Goal: Transaction & Acquisition: Purchase product/service

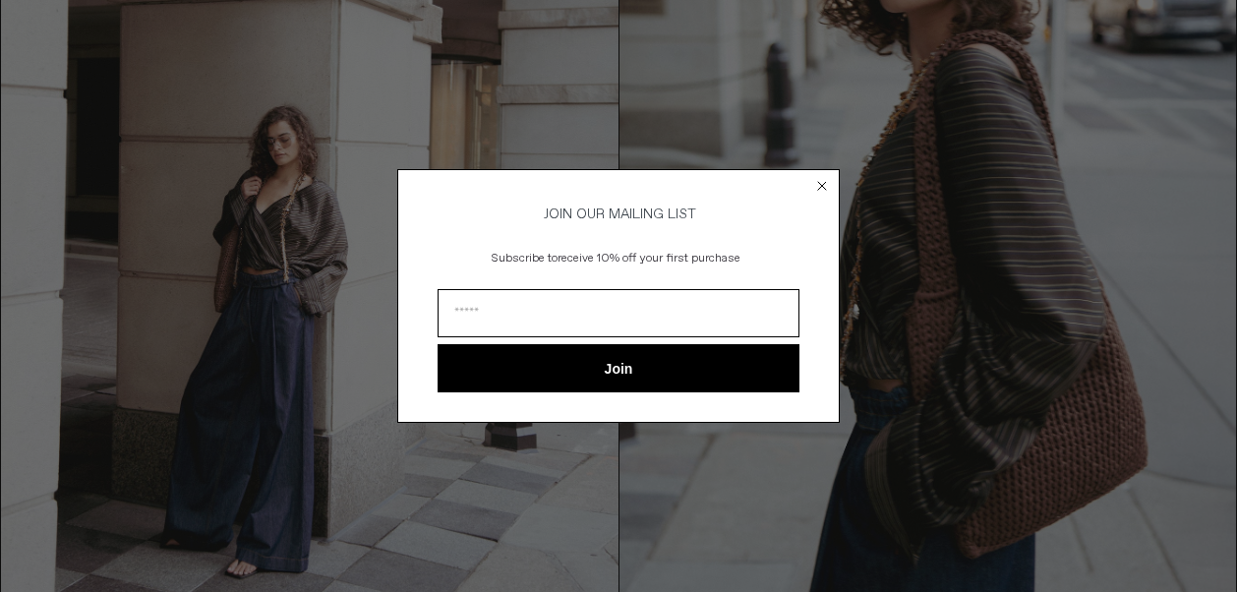
click at [817, 184] on circle "Close dialog" at bounding box center [822, 185] width 19 height 19
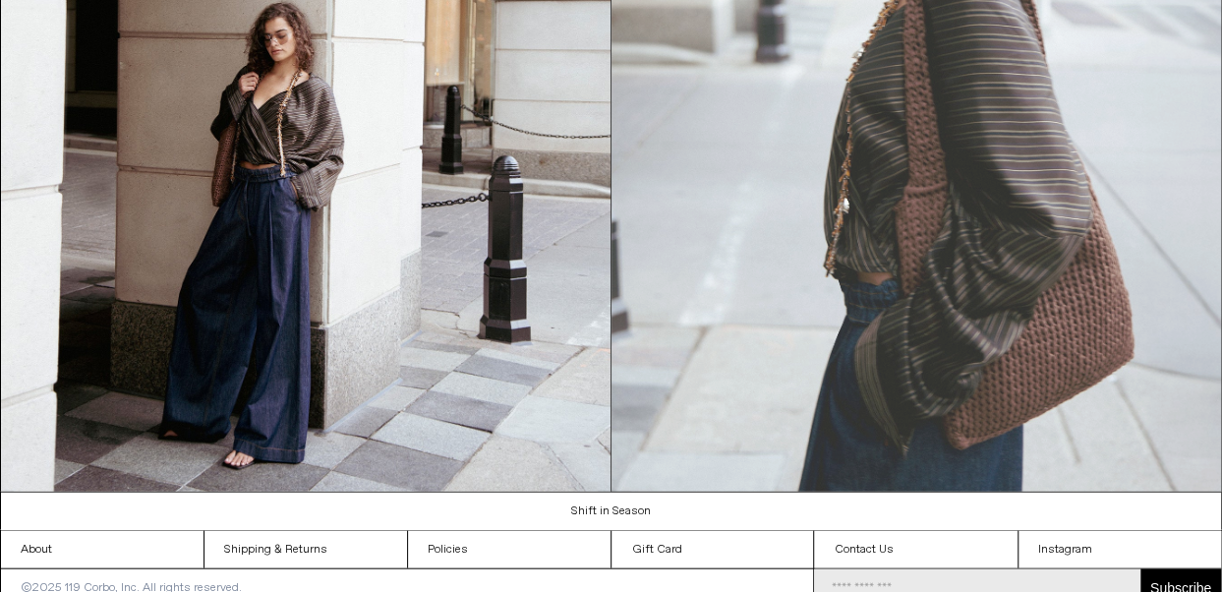
scroll to position [1931, 0]
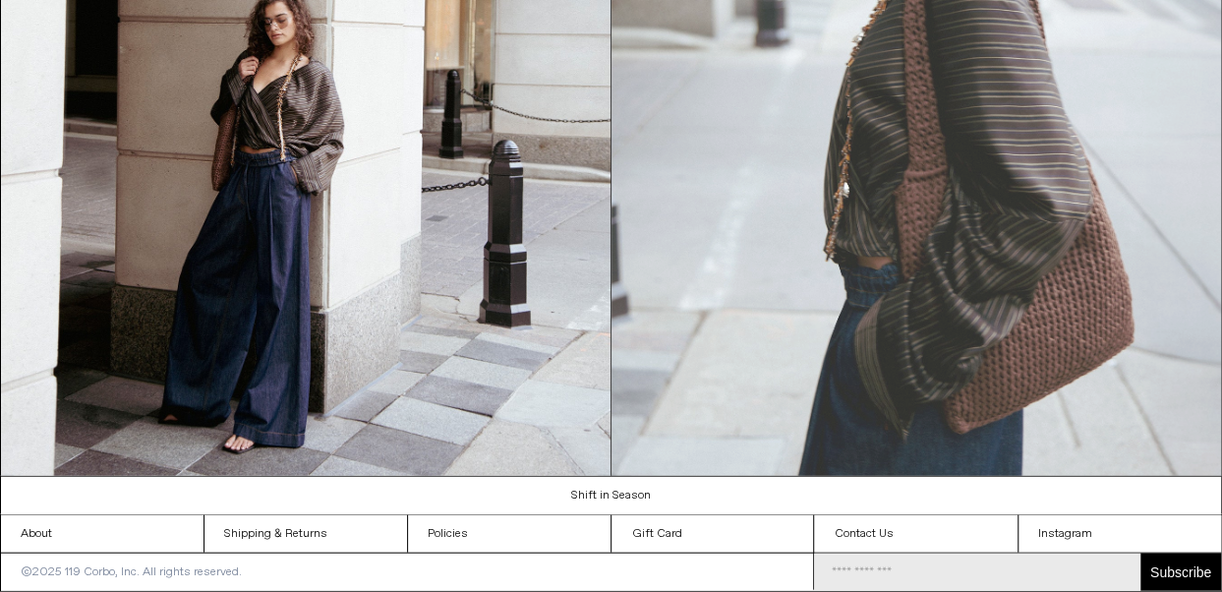
click at [1066, 353] on img at bounding box center [917, 92] width 610 height 768
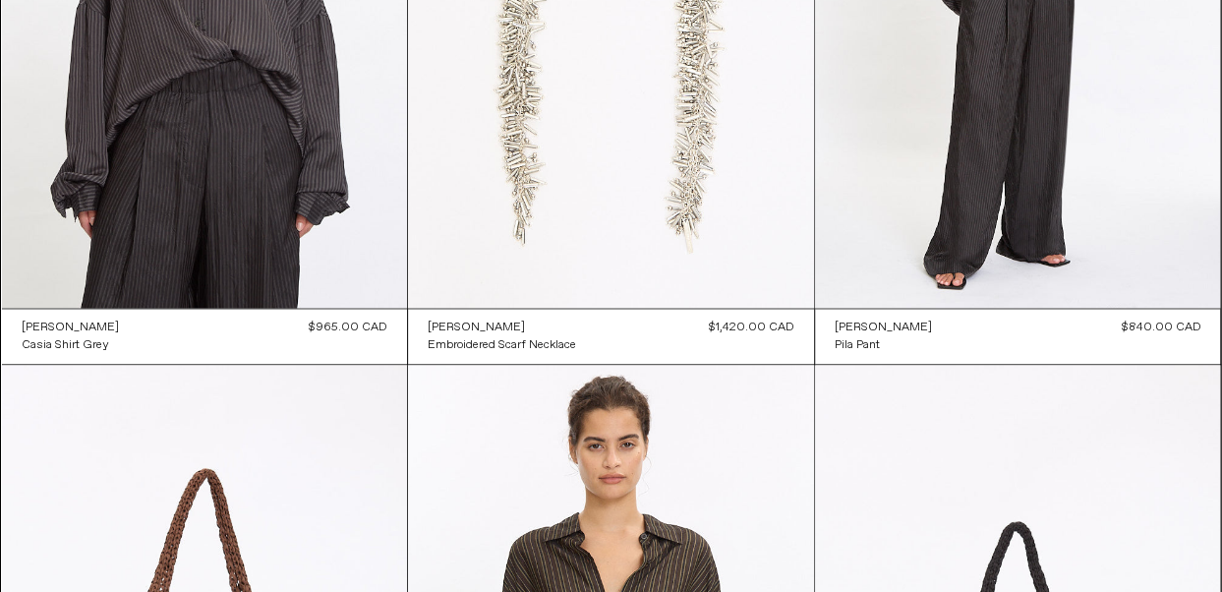
scroll to position [1442, 0]
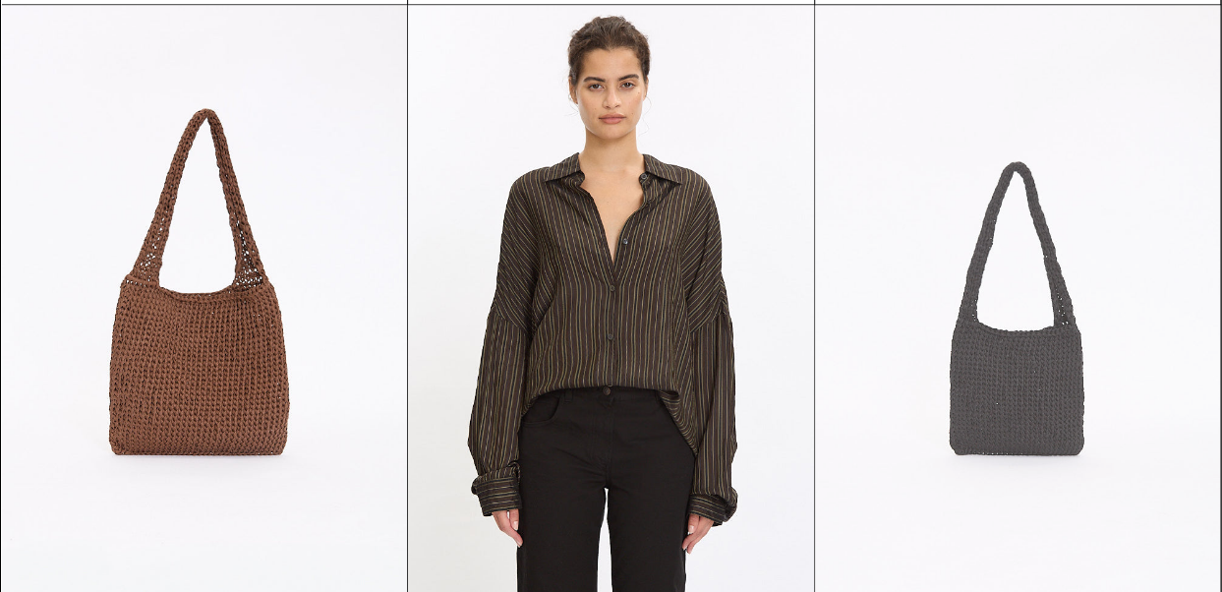
click at [997, 376] on at bounding box center [1018, 309] width 406 height 609
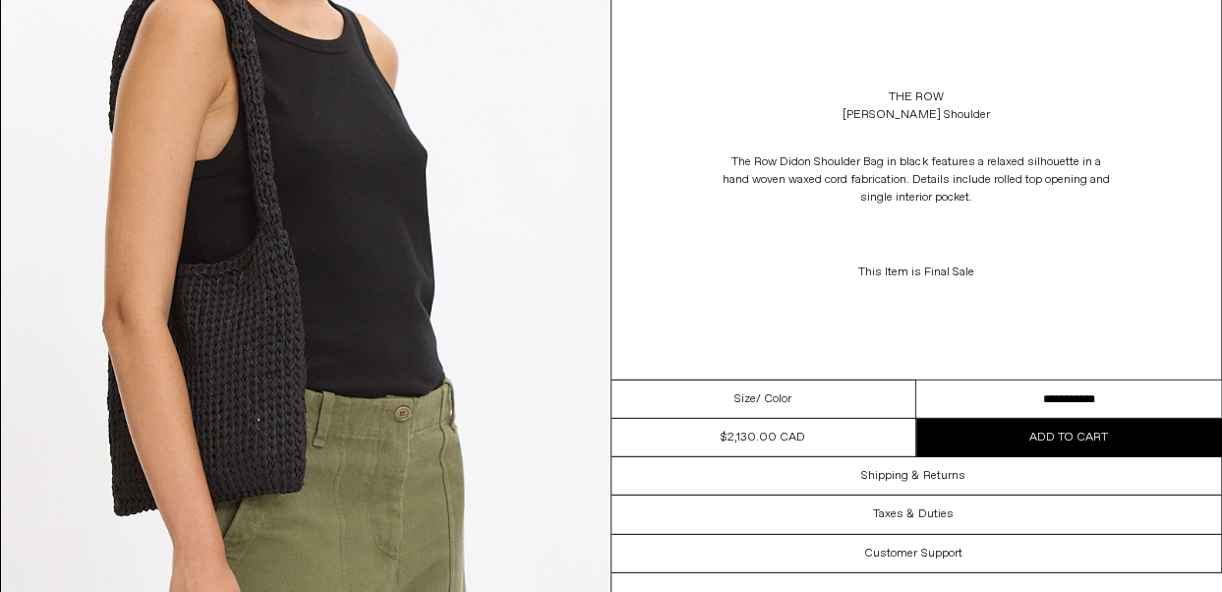
scroll to position [3245, 0]
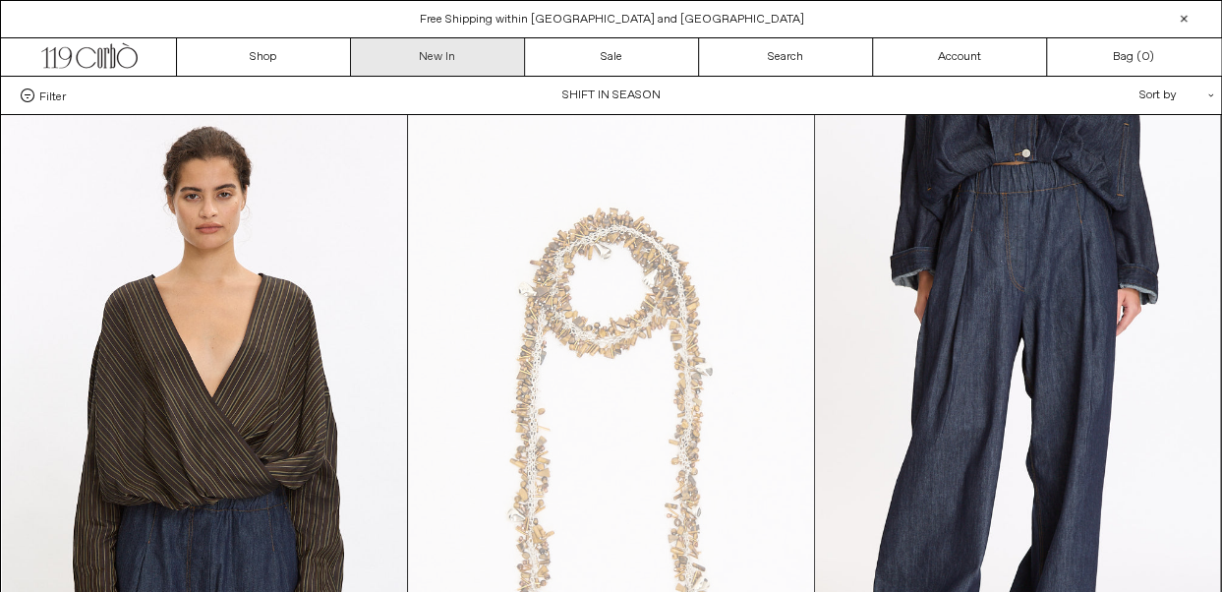
click at [451, 57] on link "New In" at bounding box center [438, 56] width 174 height 37
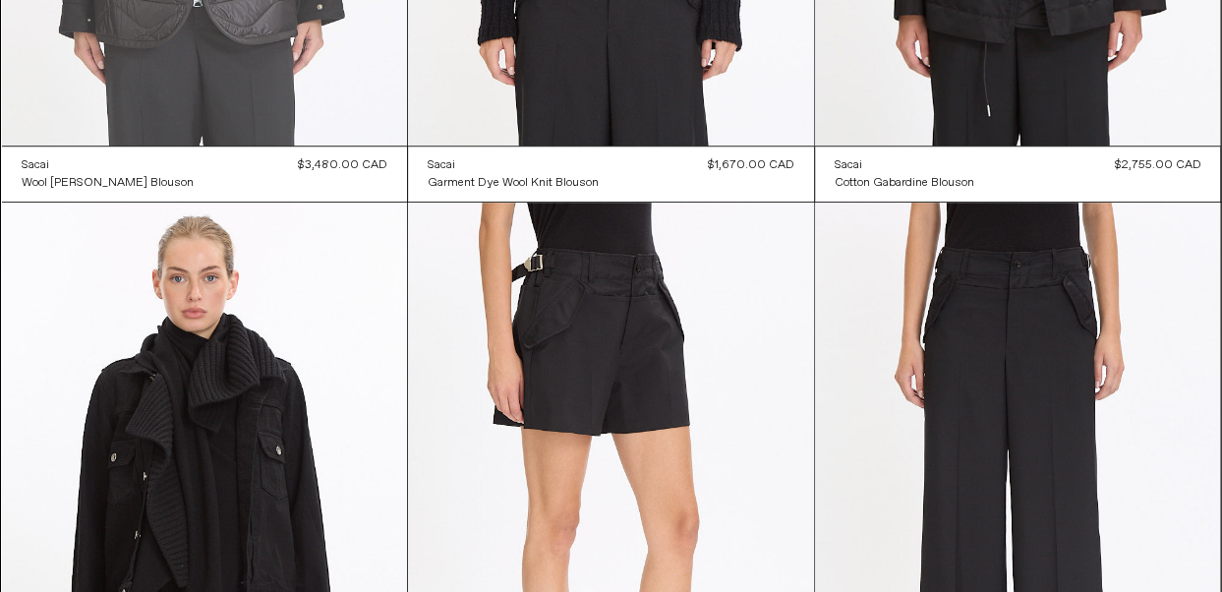
scroll to position [721, 0]
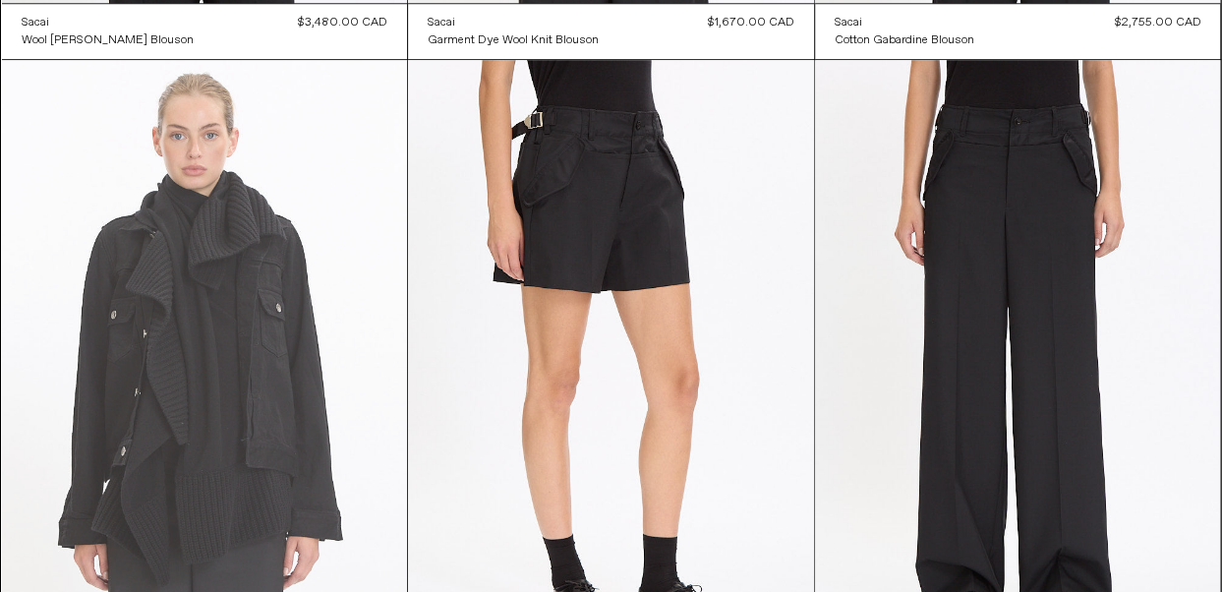
click at [276, 396] on at bounding box center [205, 364] width 406 height 609
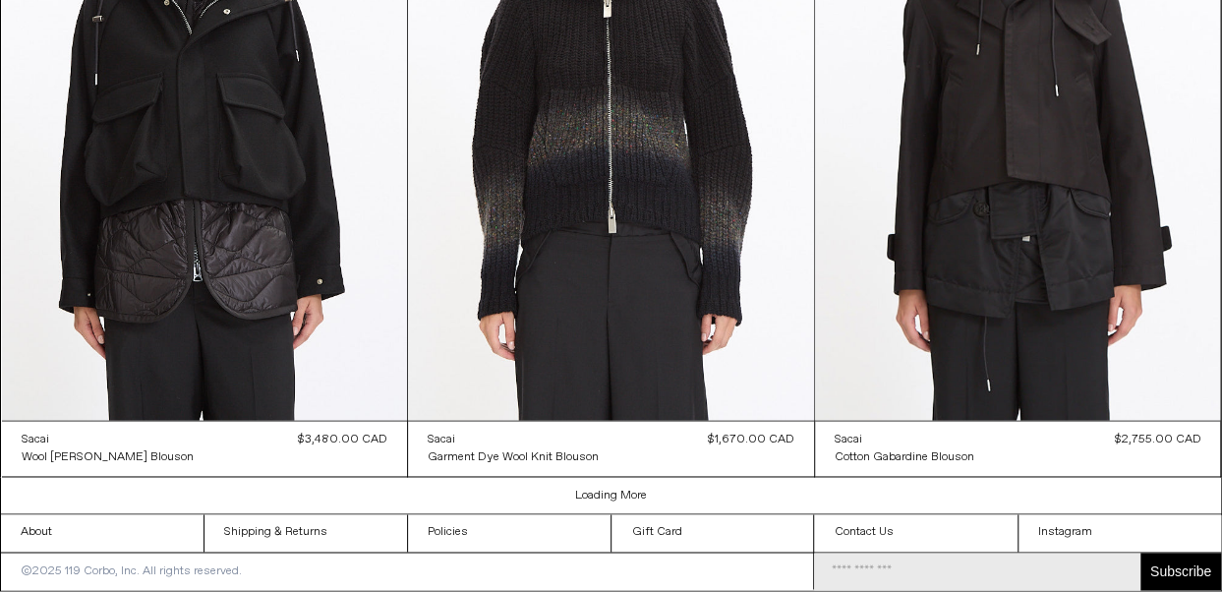
scroll to position [4567, 0]
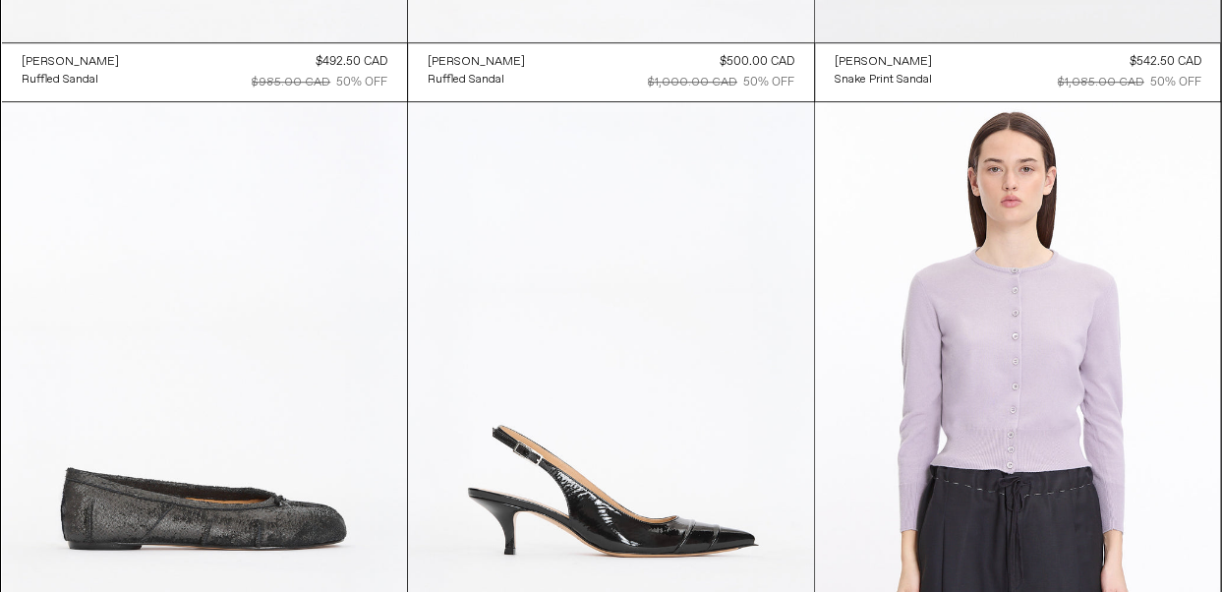
scroll to position [37689, 0]
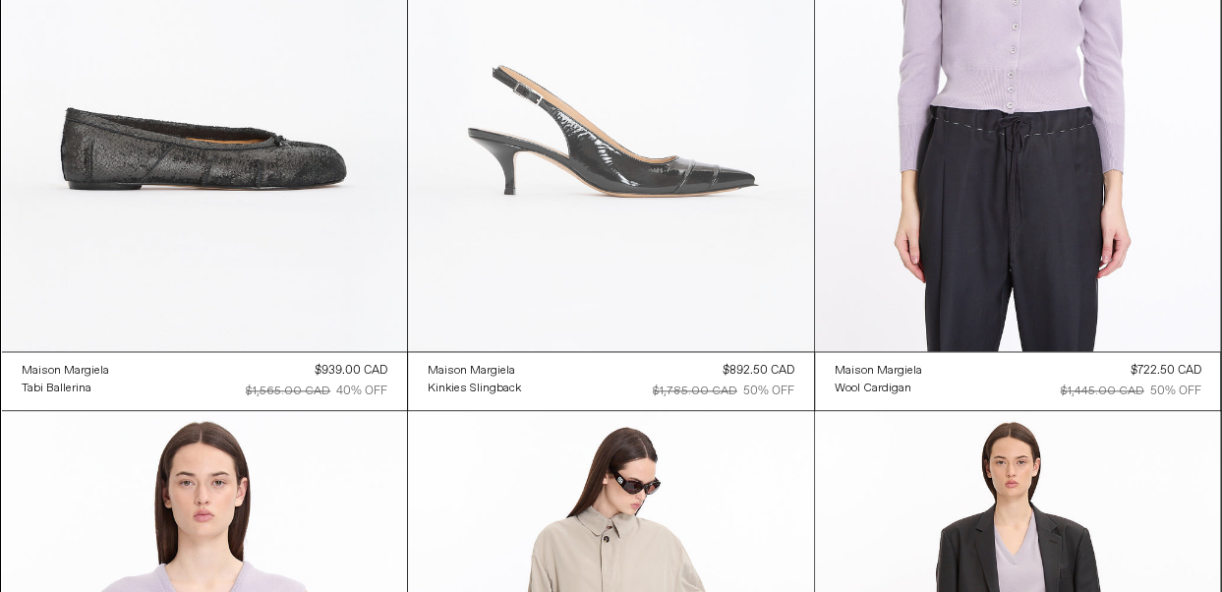
click at [720, 180] on at bounding box center [611, 46] width 406 height 609
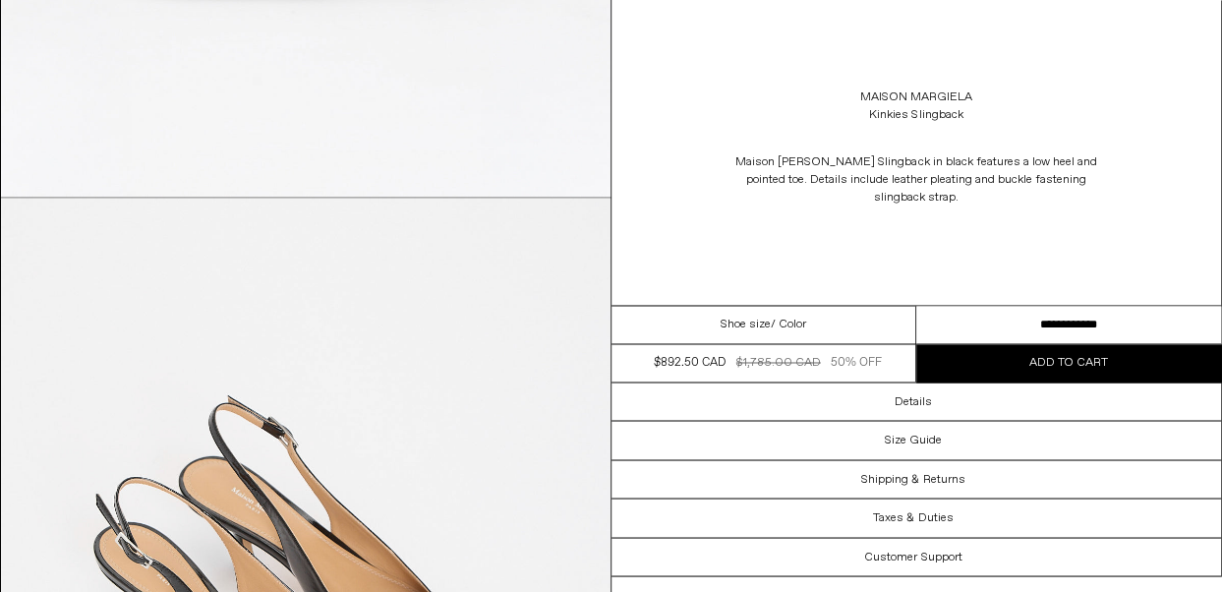
scroll to position [1803, 0]
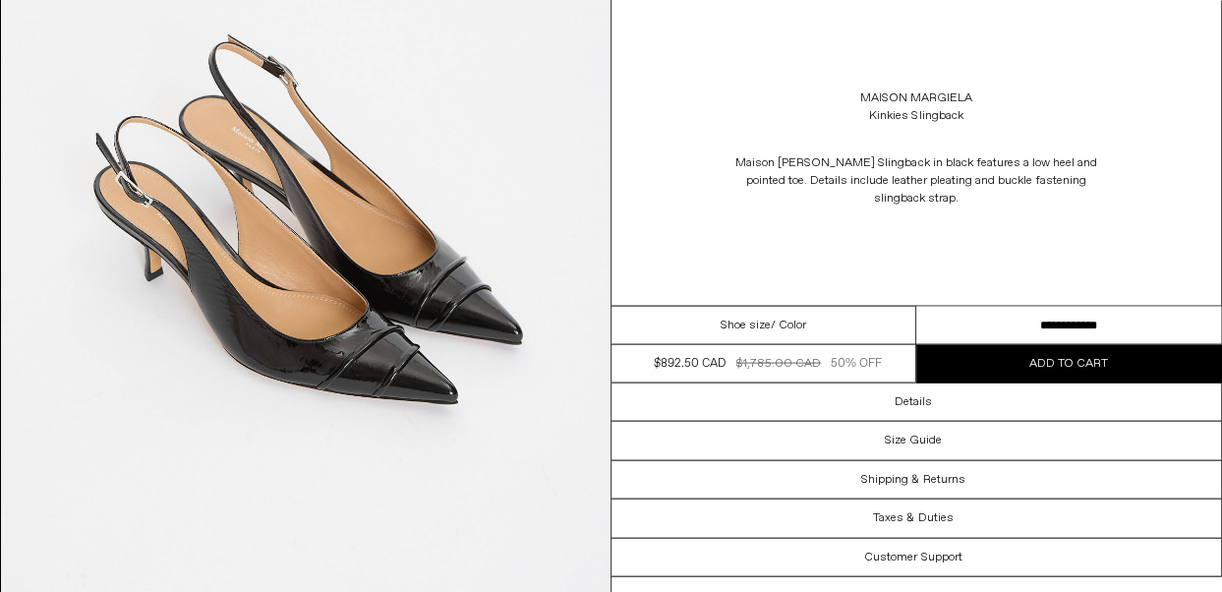
click at [1044, 306] on select "**********" at bounding box center [1069, 325] width 305 height 38
click at [695, 208] on div "Maison [PERSON_NAME] Slingback Maison [PERSON_NAME] Slingback in black features…" at bounding box center [917, 152] width 611 height 305
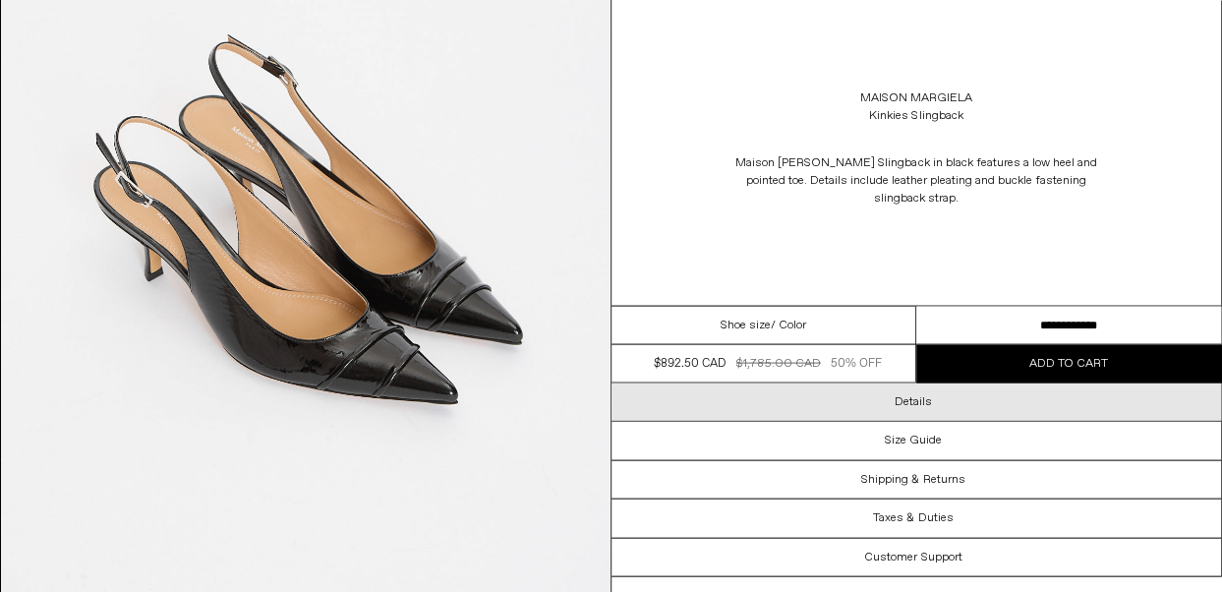
click at [921, 394] on h3 "Details" at bounding box center [913, 401] width 37 height 14
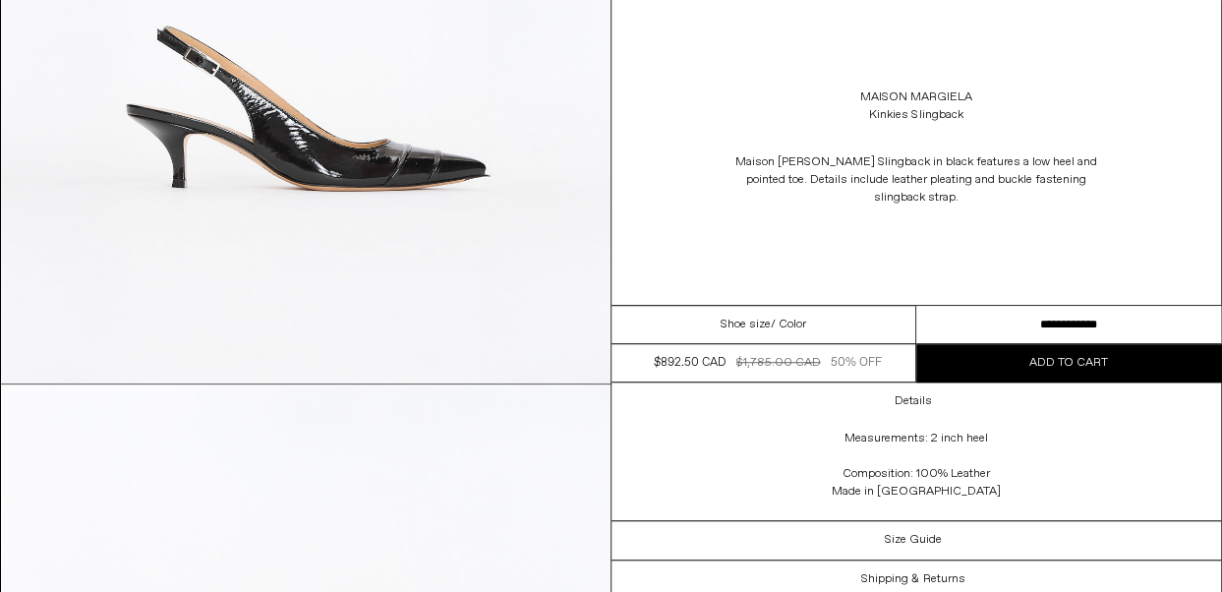
scroll to position [462, 0]
